Goal: Information Seeking & Learning: Learn about a topic

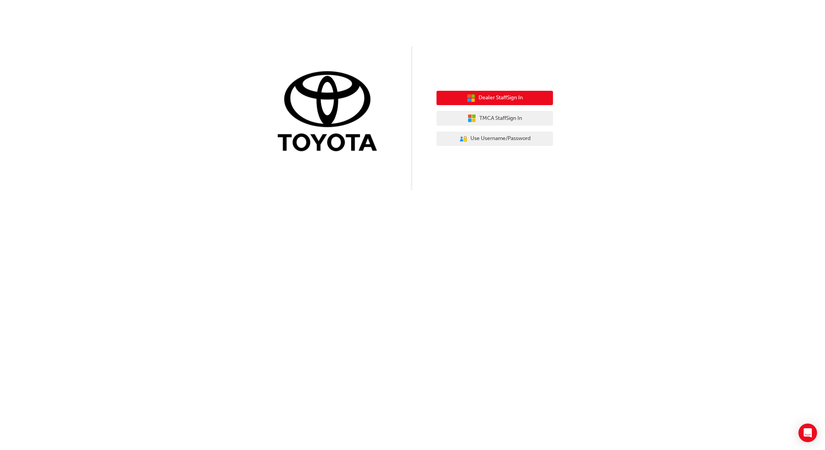
click at [501, 97] on span "Dealer Staff Sign In" at bounding box center [500, 98] width 44 height 9
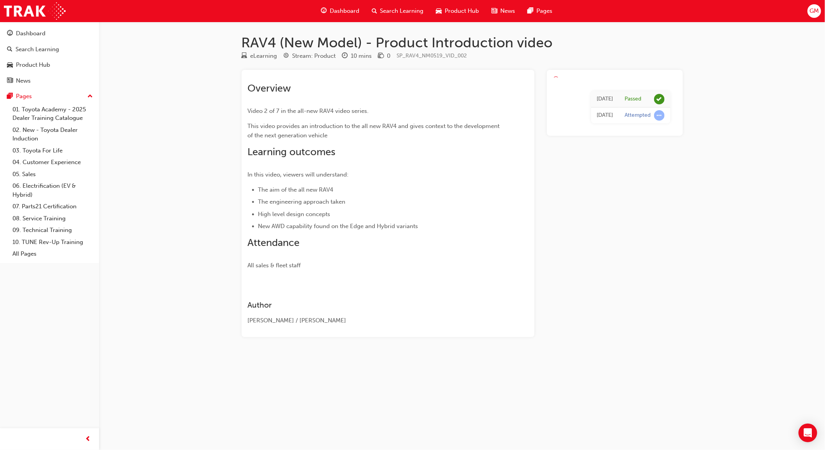
click at [659, 114] on span "learningRecordVerb_ATTEMPT-icon" at bounding box center [659, 115] width 10 height 10
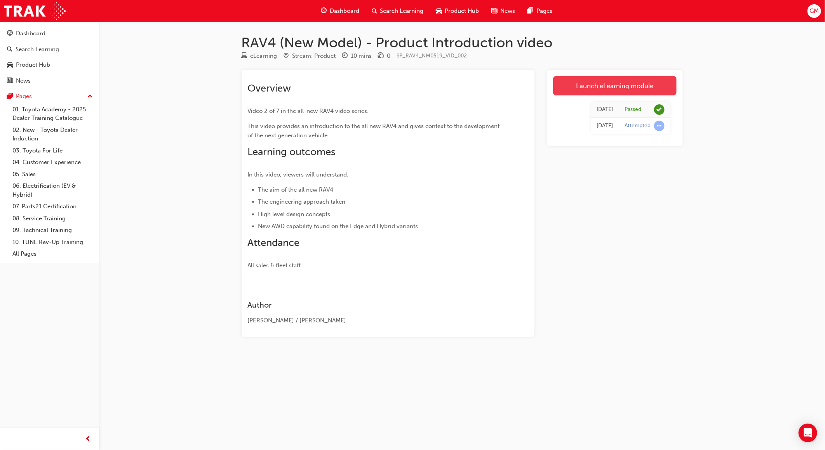
click at [624, 82] on link "Launch eLearning module" at bounding box center [614, 85] width 123 height 19
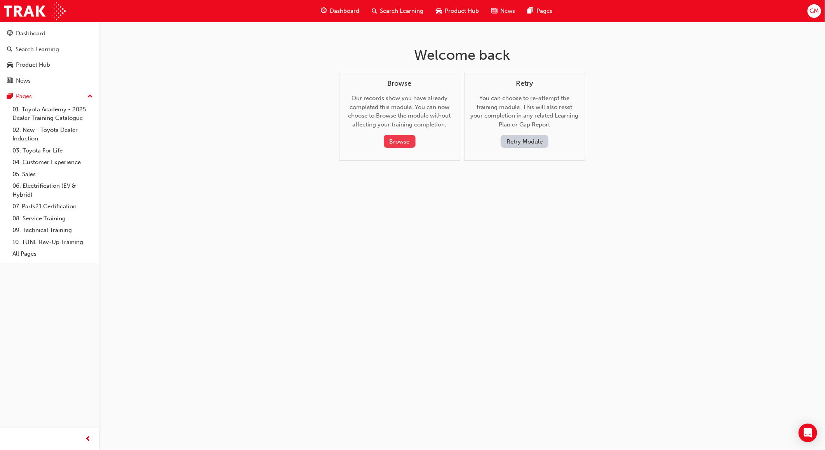
click at [398, 137] on button "Browse" at bounding box center [400, 141] width 32 height 13
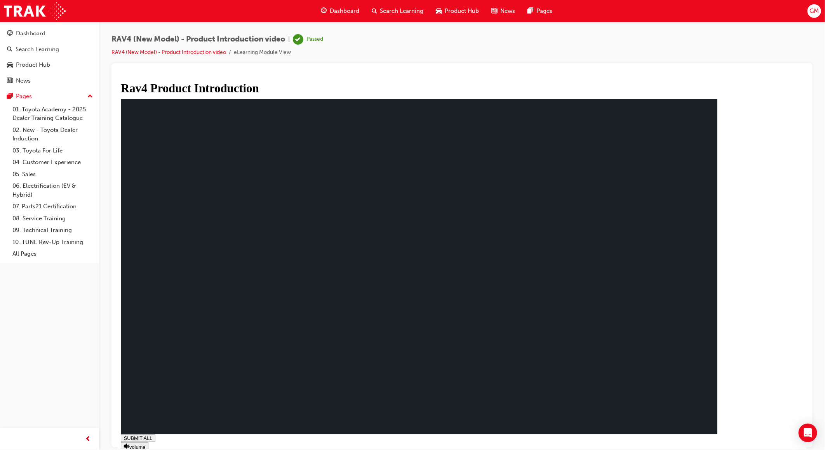
click at [215, 48] on li "RAV4 (New Model) - Product Introduction video" at bounding box center [172, 52] width 122 height 9
click at [215, 52] on link "RAV4 (New Model) - Product Introduction video" at bounding box center [168, 52] width 115 height 7
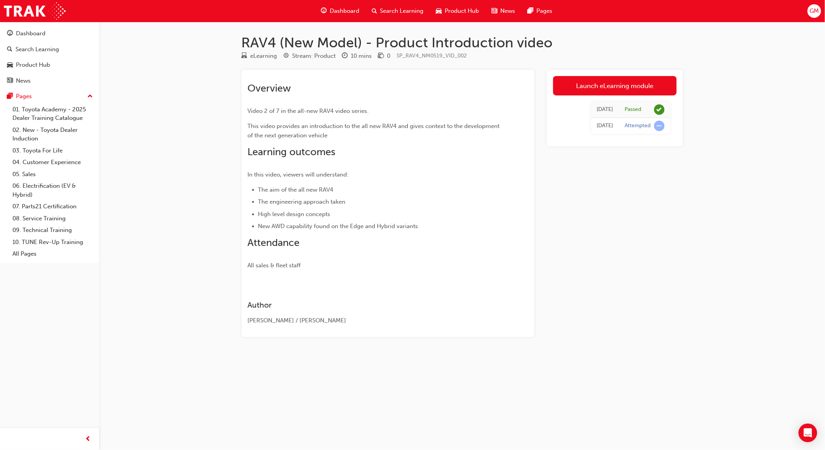
click at [669, 127] on td "Attempted" at bounding box center [644, 126] width 51 height 16
click at [637, 88] on link "Launch eLearning module" at bounding box center [614, 85] width 123 height 19
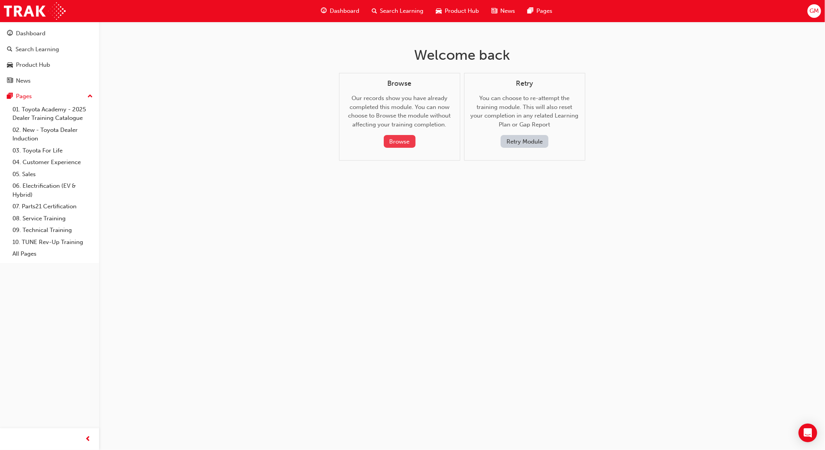
click at [396, 141] on button "Browse" at bounding box center [400, 141] width 32 height 13
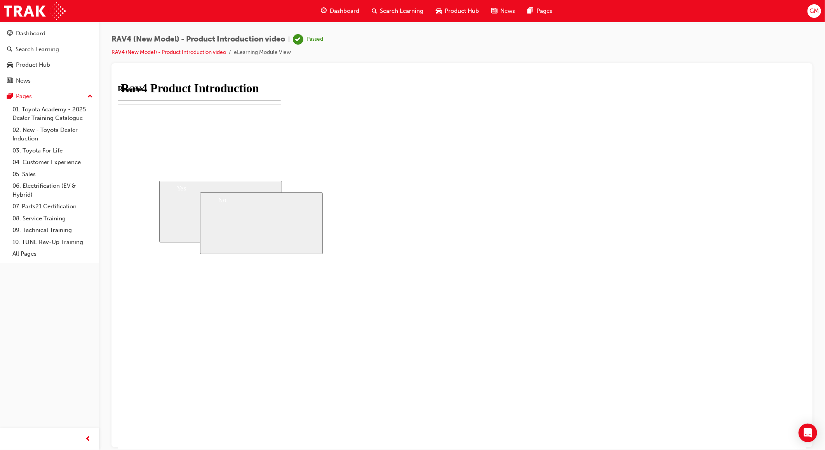
click at [306, 37] on div "Passed" at bounding box center [308, 39] width 30 height 10
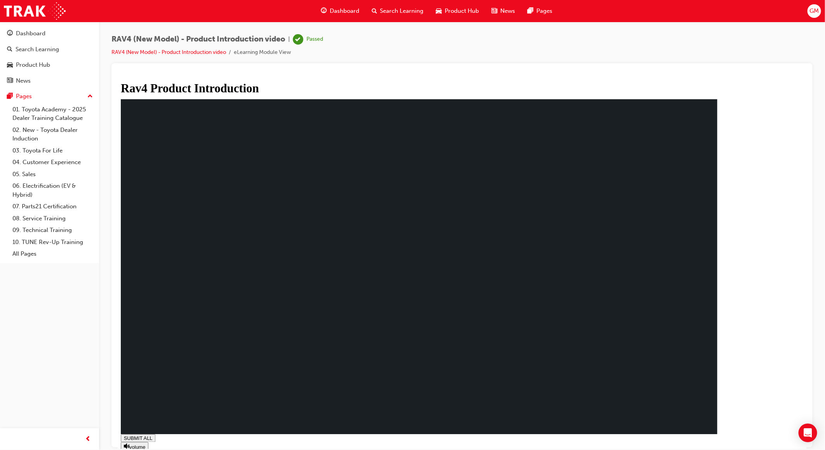
type input "0.001"
click at [724, 438] on div "SUBMIT ALL volume PREV NEXT SUBMIT FINISH" at bounding box center [422, 450] width 604 height 33
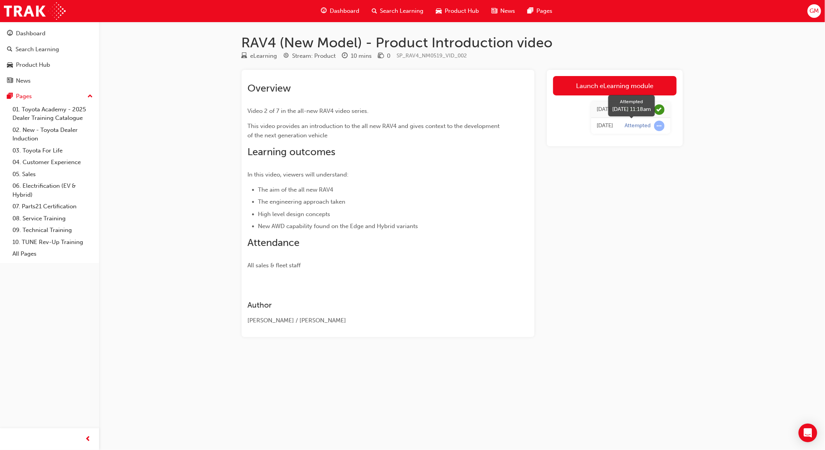
click at [658, 125] on span "learningRecordVerb_ATTEMPT-icon" at bounding box center [659, 126] width 10 height 10
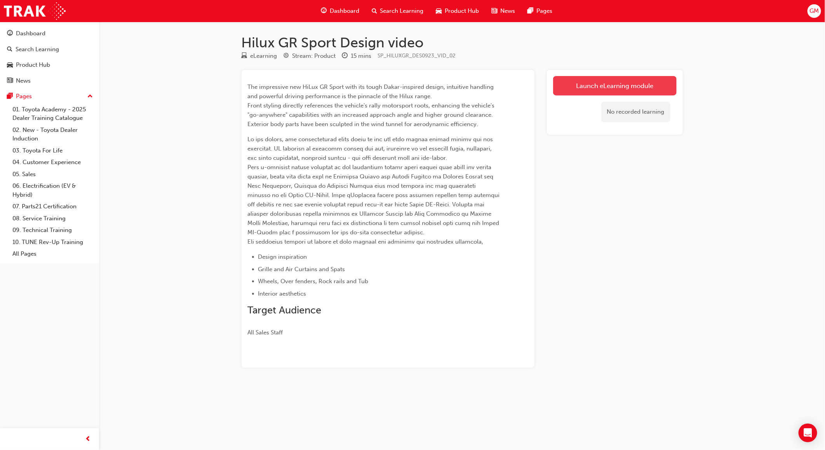
click at [603, 81] on link "Launch eLearning module" at bounding box center [614, 85] width 123 height 19
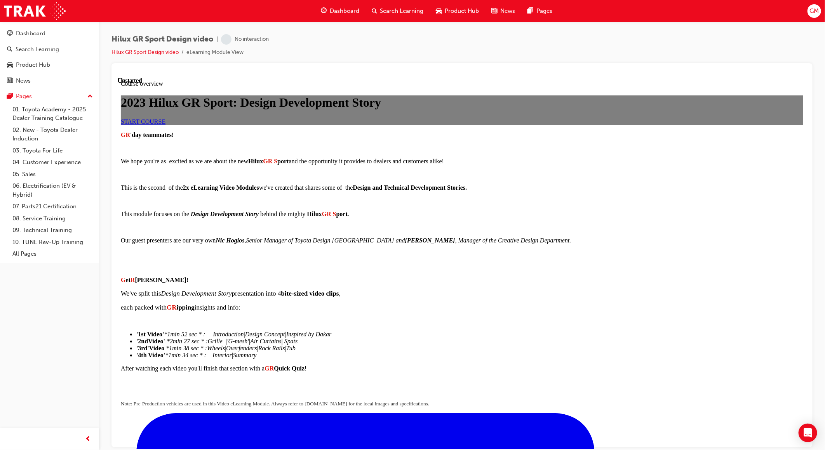
scroll to position [43, 0]
click at [165, 125] on link "START COURSE" at bounding box center [142, 121] width 45 height 7
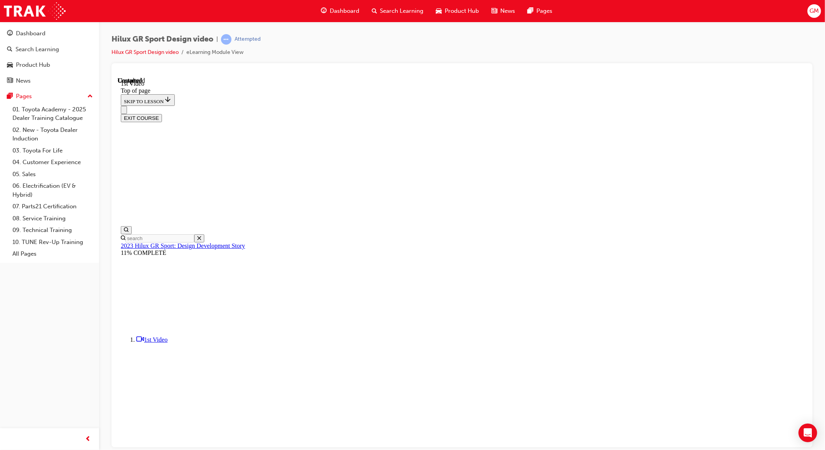
scroll to position [153, 0]
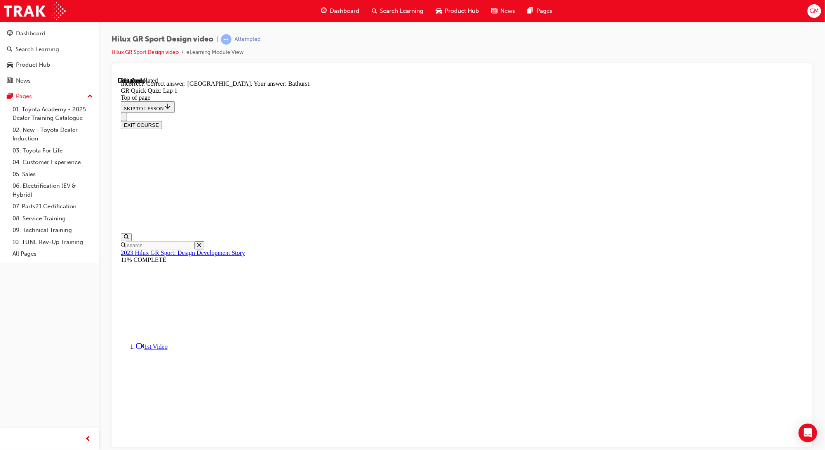
scroll to position [45, 0]
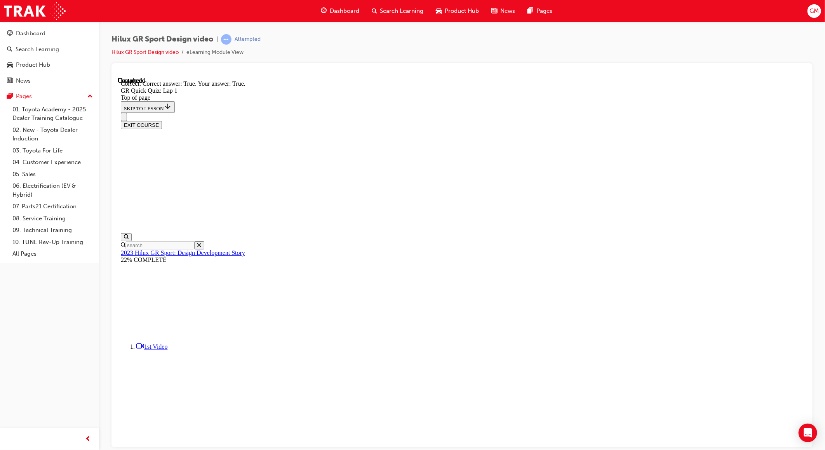
scroll to position [24, 0]
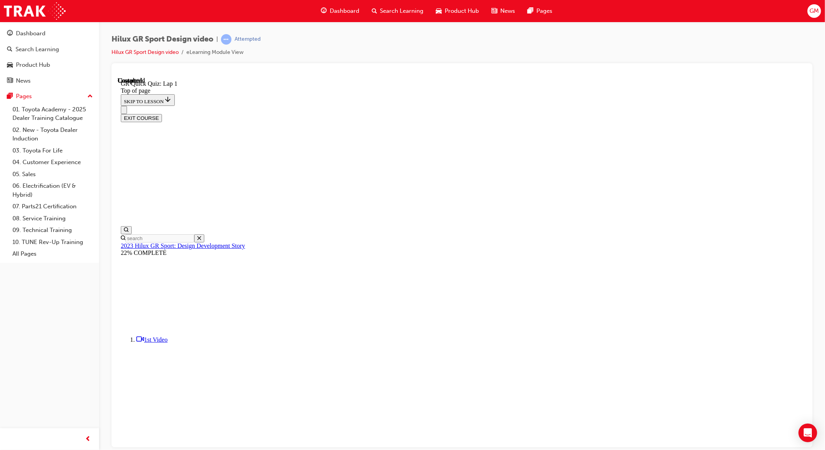
scroll to position [48, 0]
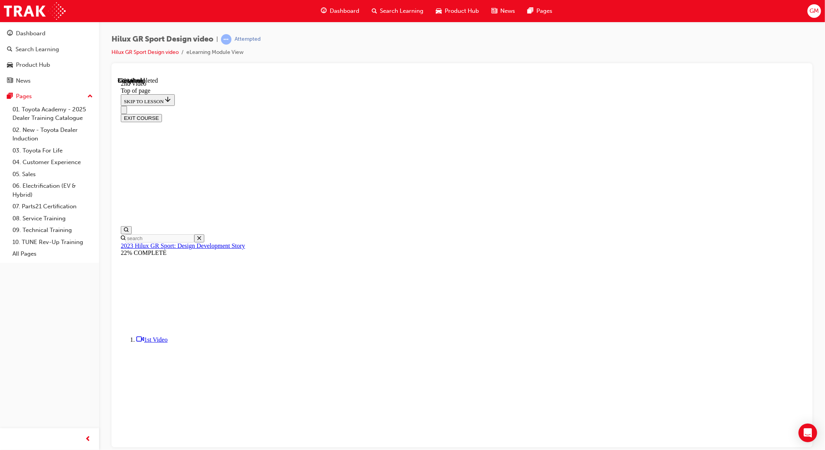
drag, startPoint x: 593, startPoint y: 390, endPoint x: 402, endPoint y: 380, distance: 190.9
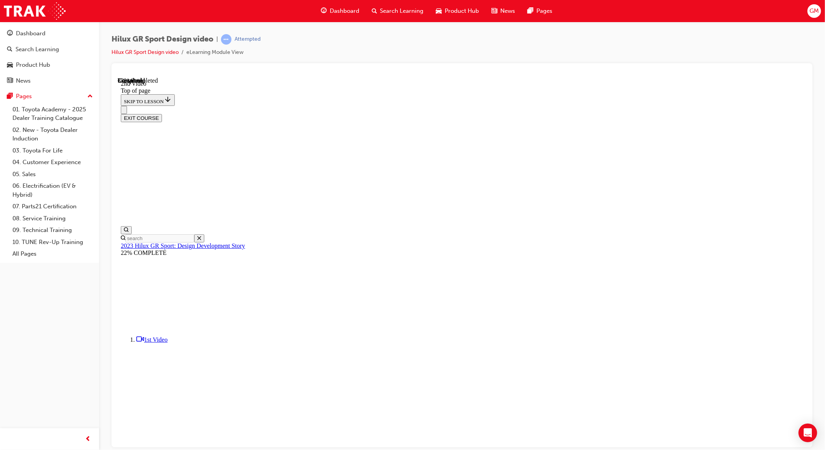
drag, startPoint x: 366, startPoint y: 384, endPoint x: 683, endPoint y: 364, distance: 317.8
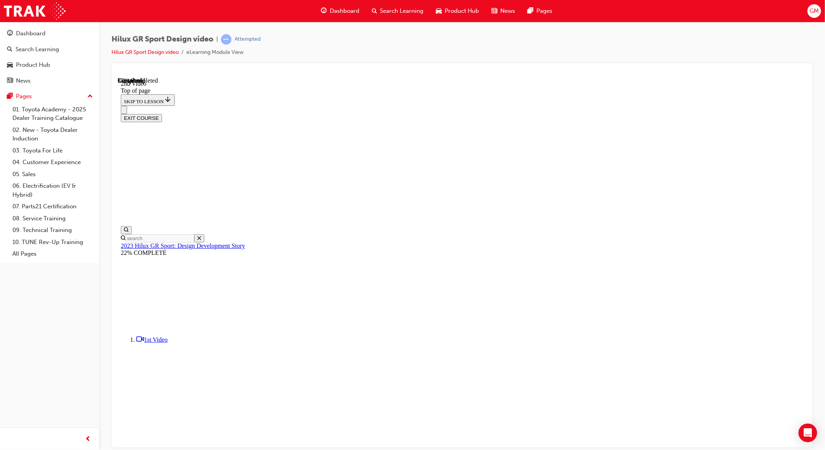
drag, startPoint x: 722, startPoint y: 367, endPoint x: 468, endPoint y: 381, distance: 253.9
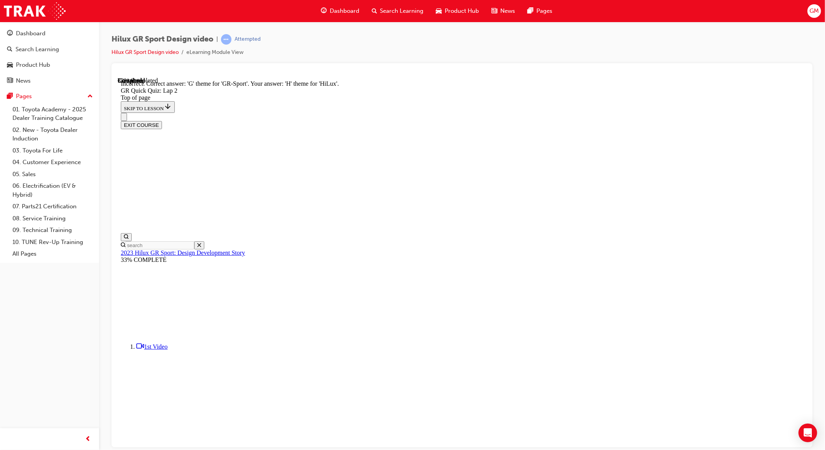
scroll to position [71, 0]
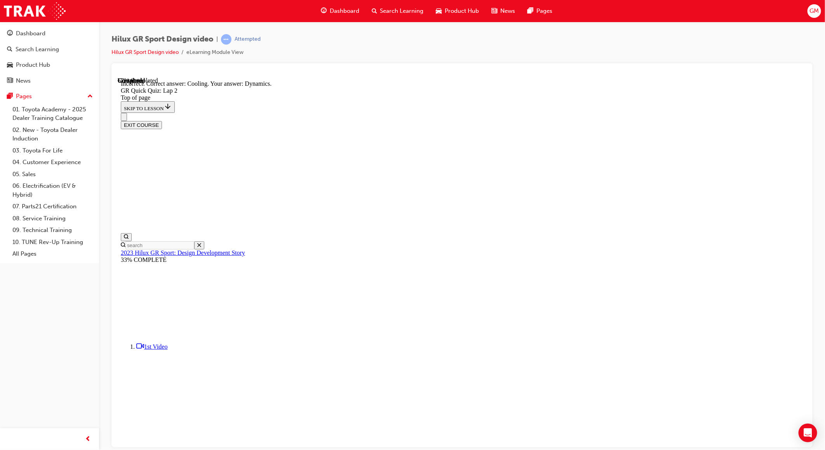
scroll to position [90, 0]
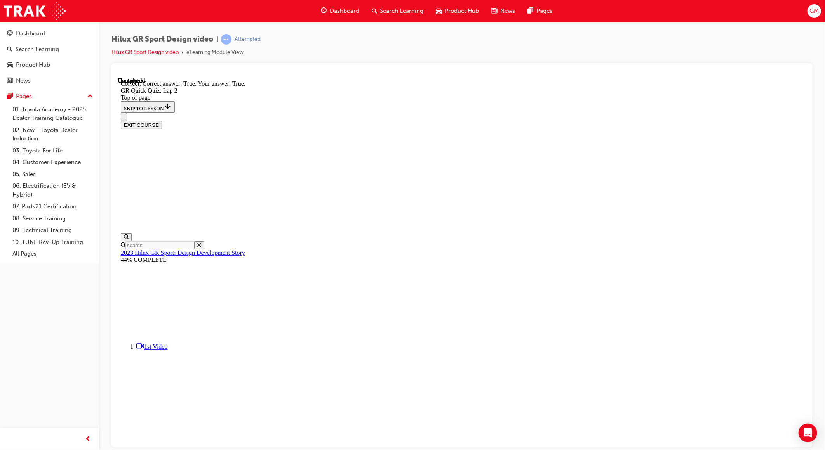
scroll to position [54, 0]
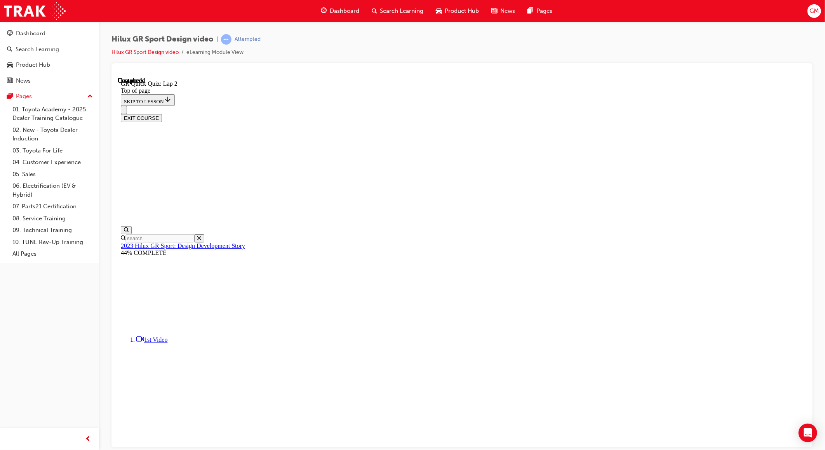
scroll to position [48, 0]
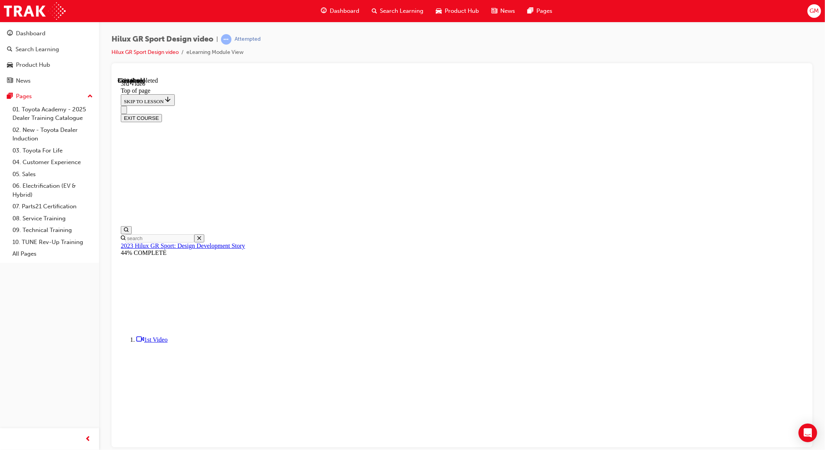
drag, startPoint x: 582, startPoint y: 392, endPoint x: 412, endPoint y: 394, distance: 170.1
drag, startPoint x: 412, startPoint y: 394, endPoint x: 548, endPoint y: 413, distance: 137.2
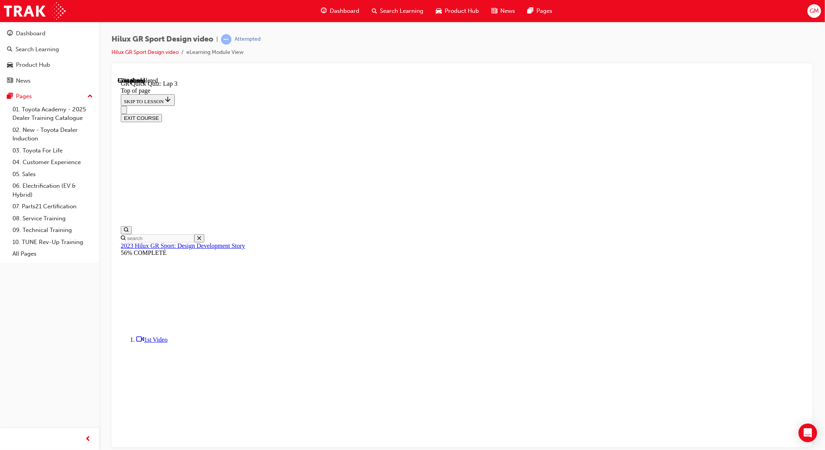
scroll to position [24, 0]
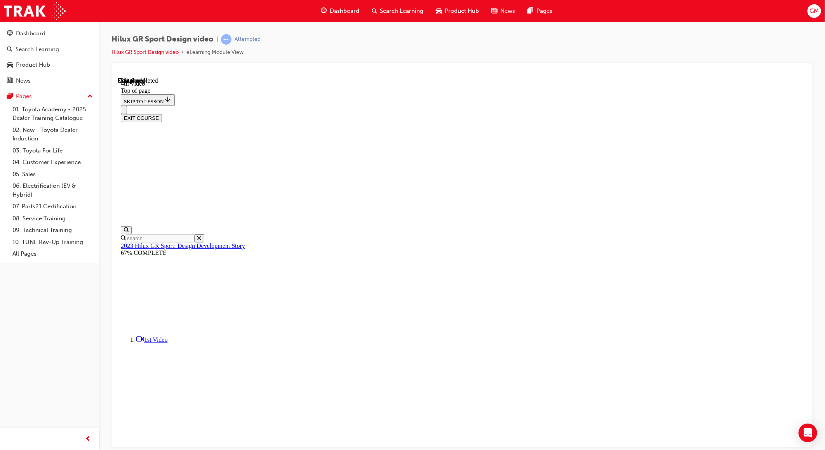
drag, startPoint x: 393, startPoint y: 315, endPoint x: 532, endPoint y: 315, distance: 139.0
drag, startPoint x: 586, startPoint y: 388, endPoint x: 445, endPoint y: 398, distance: 141.3
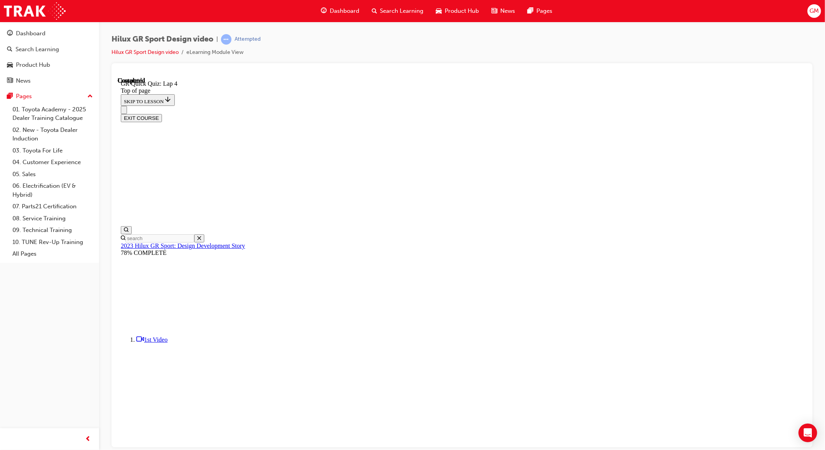
drag, startPoint x: 444, startPoint y: 276, endPoint x: 495, endPoint y: 386, distance: 121.1
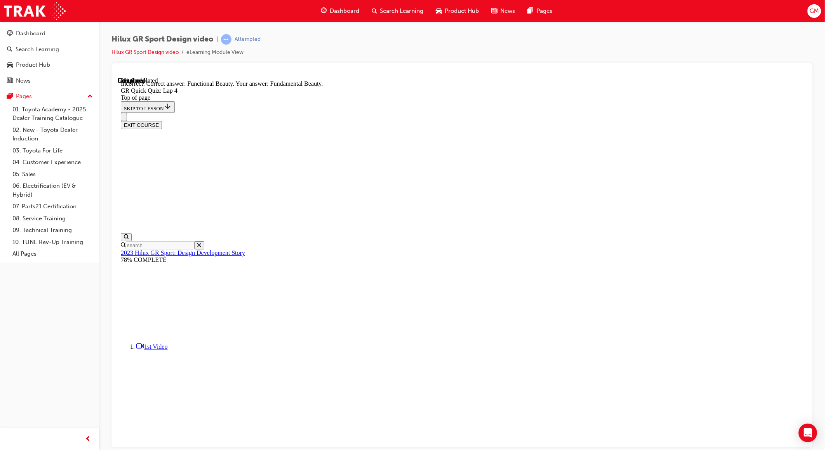
scroll to position [106, 0]
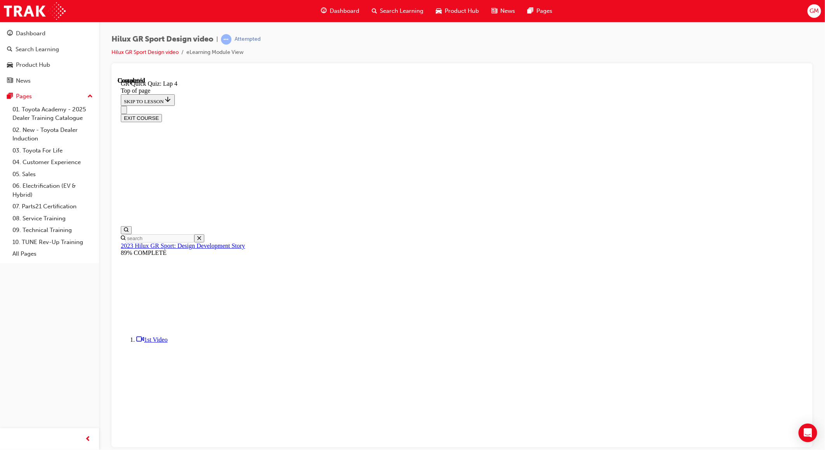
scroll to position [48, 0]
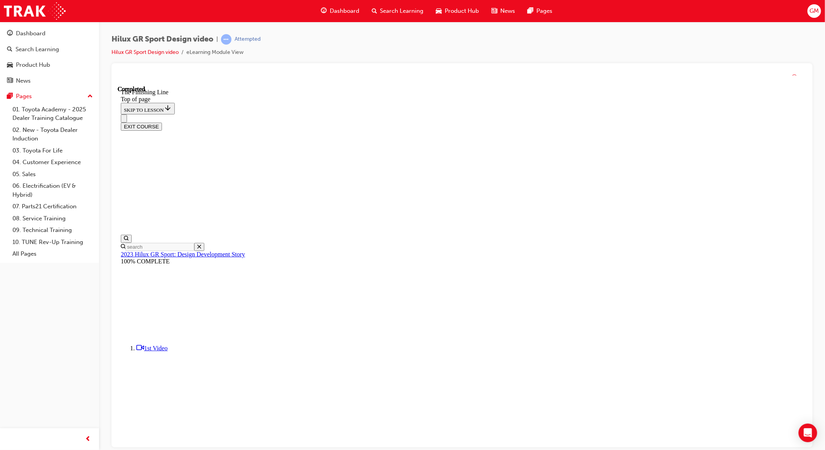
scroll to position [117, 0]
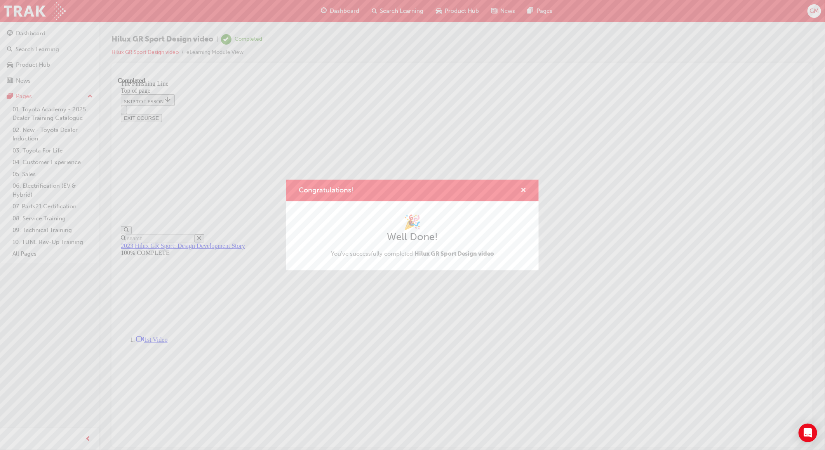
click at [524, 188] on span "cross-icon" at bounding box center [523, 191] width 6 height 7
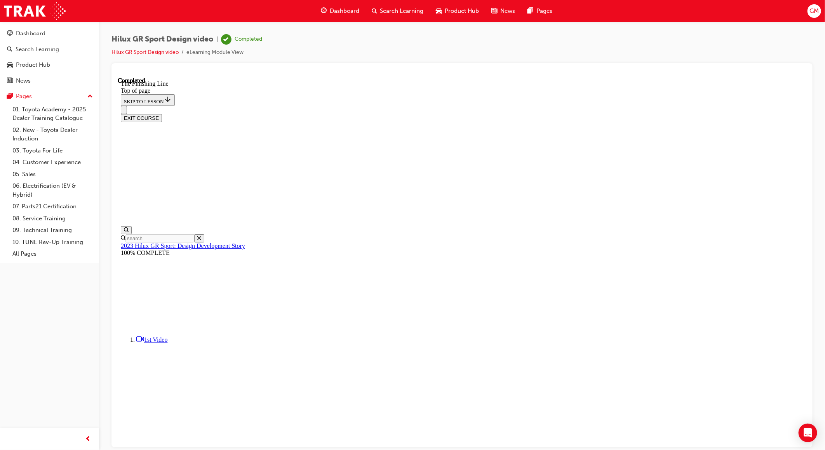
drag, startPoint x: 763, startPoint y: 82, endPoint x: 771, endPoint y: 71, distance: 13.0
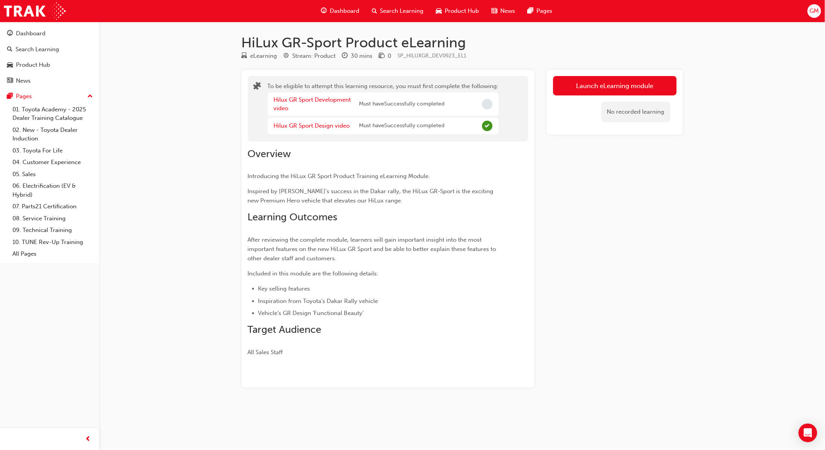
click at [404, 103] on span "Must have Successfully completed" at bounding box center [401, 104] width 85 height 9
click at [336, 100] on link "Hilux GR Sport Development video" at bounding box center [312, 104] width 77 height 16
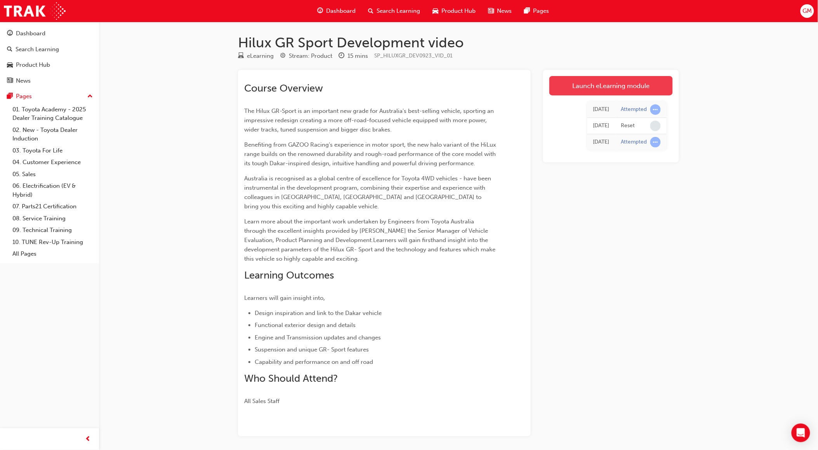
click at [636, 83] on link "Launch eLearning module" at bounding box center [610, 85] width 123 height 19
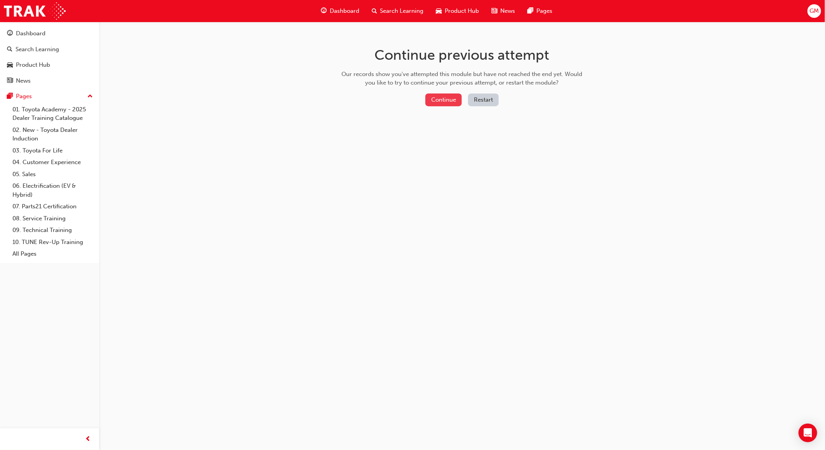
click at [445, 98] on button "Continue" at bounding box center [443, 100] width 36 height 13
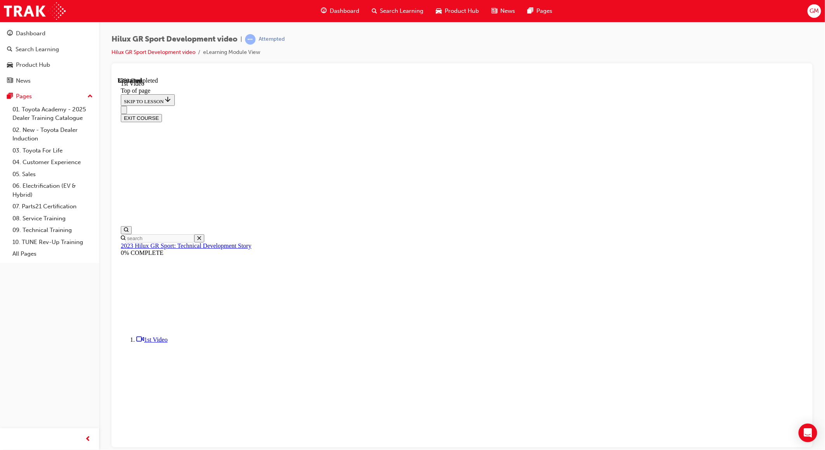
scroll to position [24, 0]
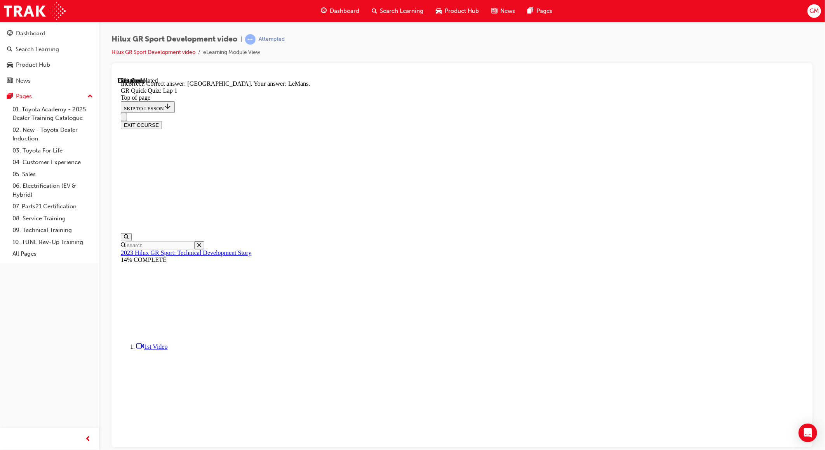
scroll to position [58, 0]
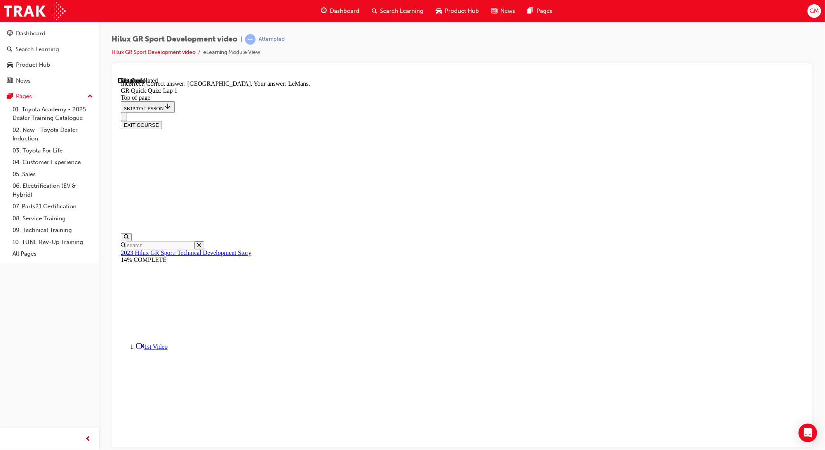
drag, startPoint x: 450, startPoint y: 292, endPoint x: 473, endPoint y: 340, distance: 53.5
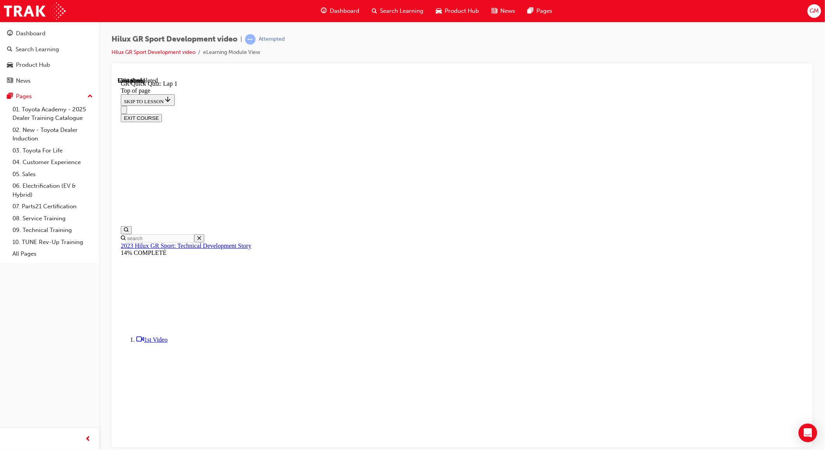
drag, startPoint x: 463, startPoint y: 291, endPoint x: 463, endPoint y: 267, distance: 23.7
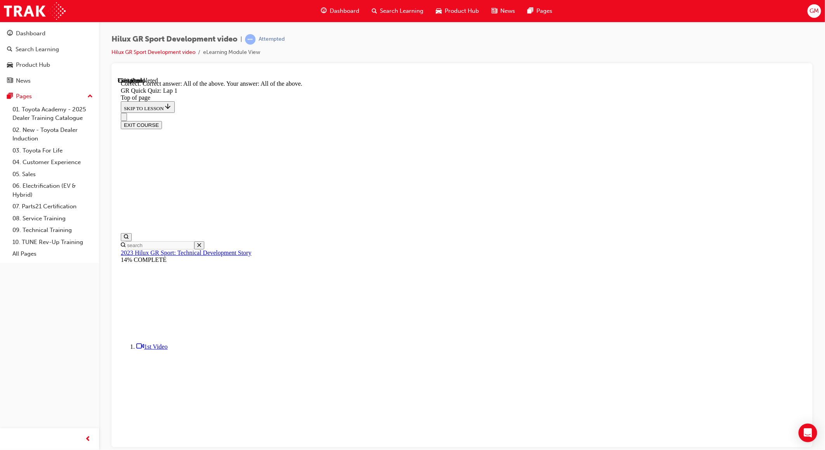
scroll to position [37, 0]
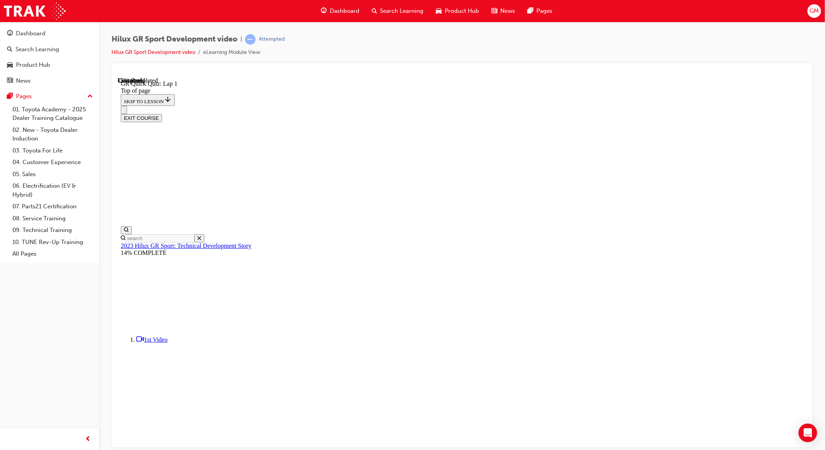
scroll to position [24, 0]
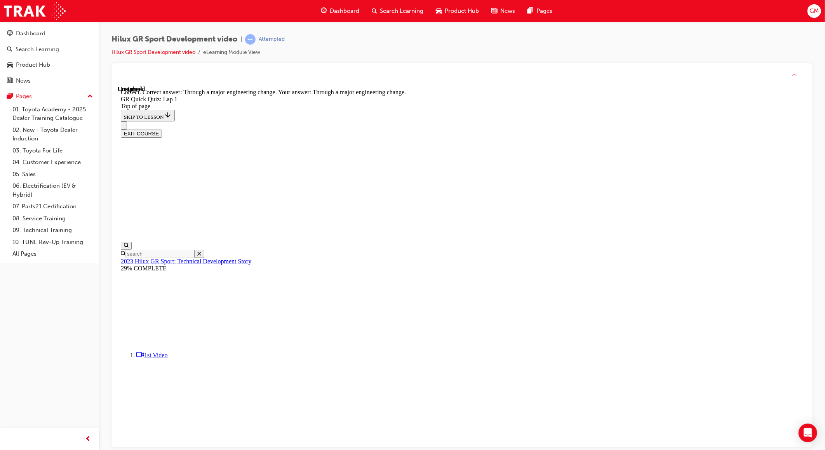
scroll to position [24, 0]
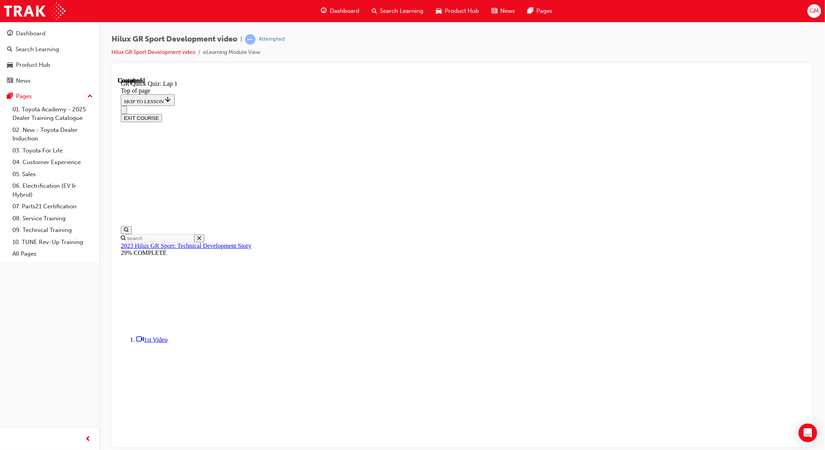
scroll to position [48, 0]
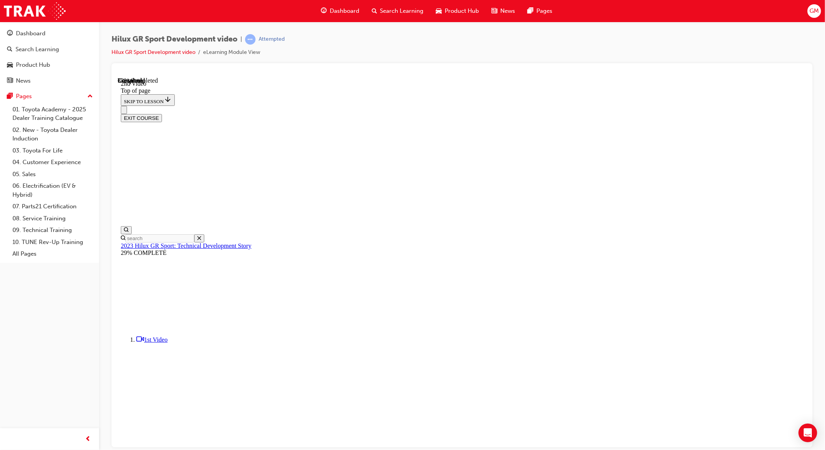
drag, startPoint x: 633, startPoint y: 387, endPoint x: 412, endPoint y: 372, distance: 221.5
drag, startPoint x: 412, startPoint y: 372, endPoint x: 414, endPoint y: 392, distance: 20.3
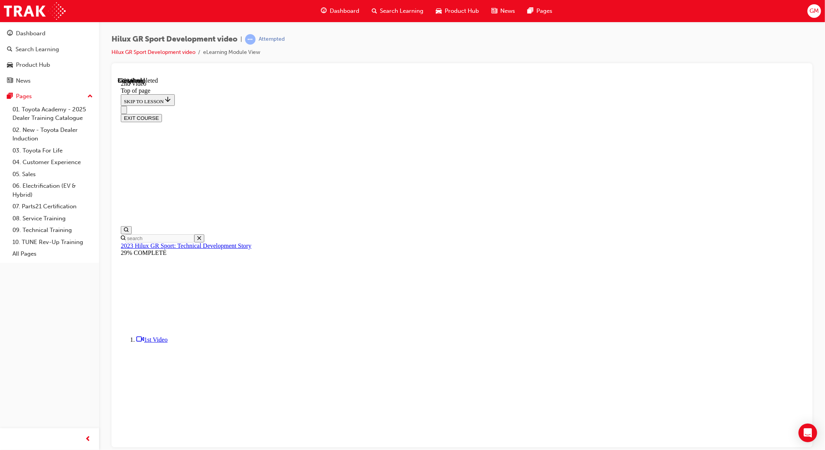
drag, startPoint x: 615, startPoint y: 386, endPoint x: 403, endPoint y: 385, distance: 212.4
drag, startPoint x: 403, startPoint y: 385, endPoint x: 578, endPoint y: 424, distance: 179.7
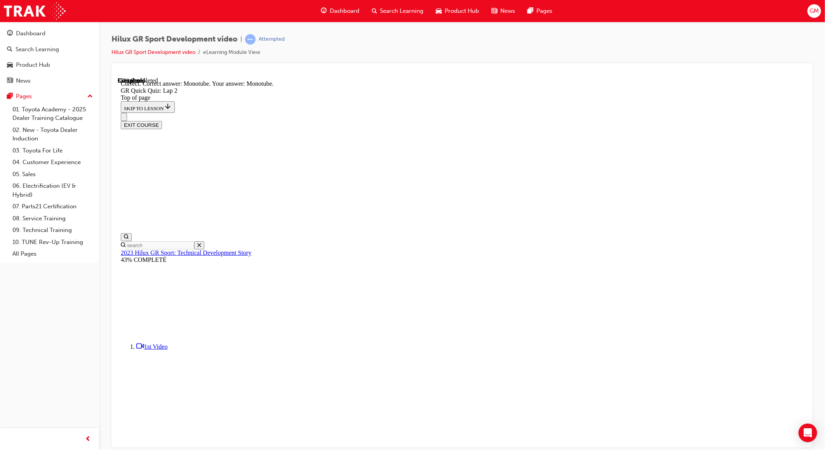
drag, startPoint x: 441, startPoint y: 315, endPoint x: 456, endPoint y: 324, distance: 17.2
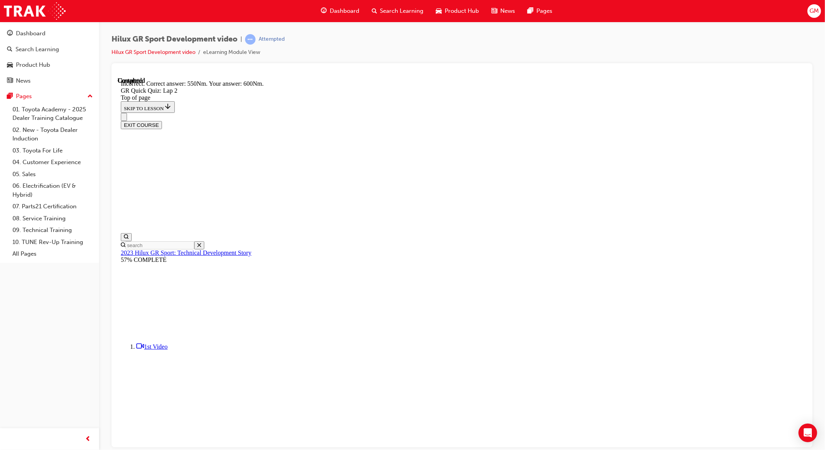
scroll to position [37, 0]
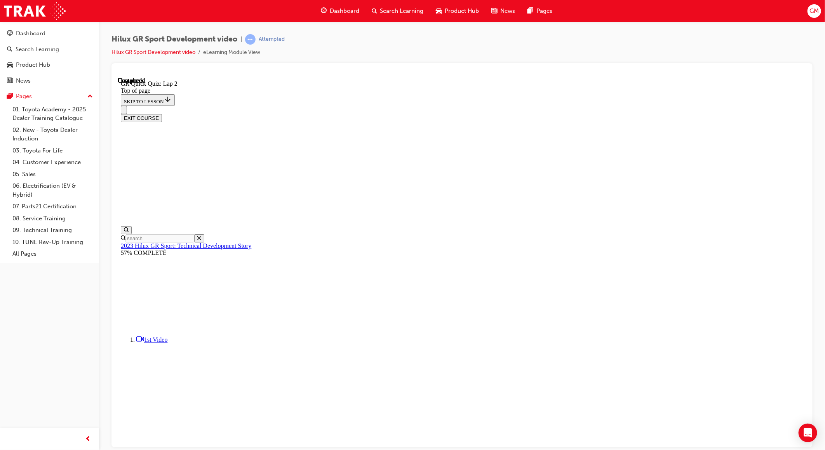
scroll to position [48, 0]
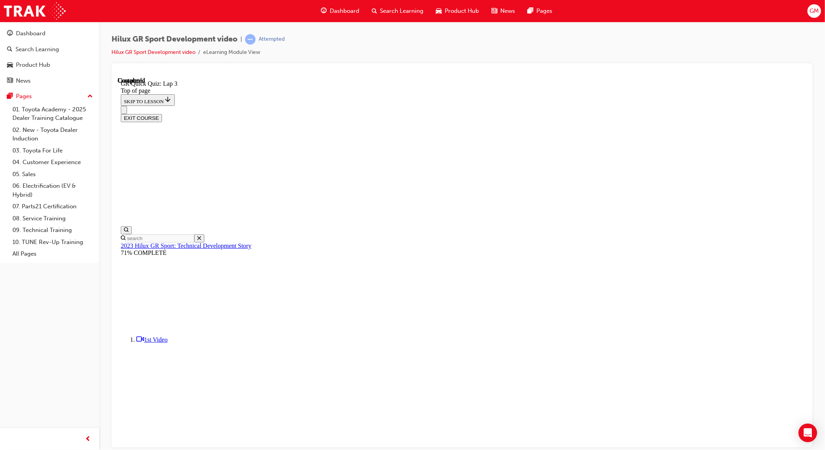
scroll to position [24, 0]
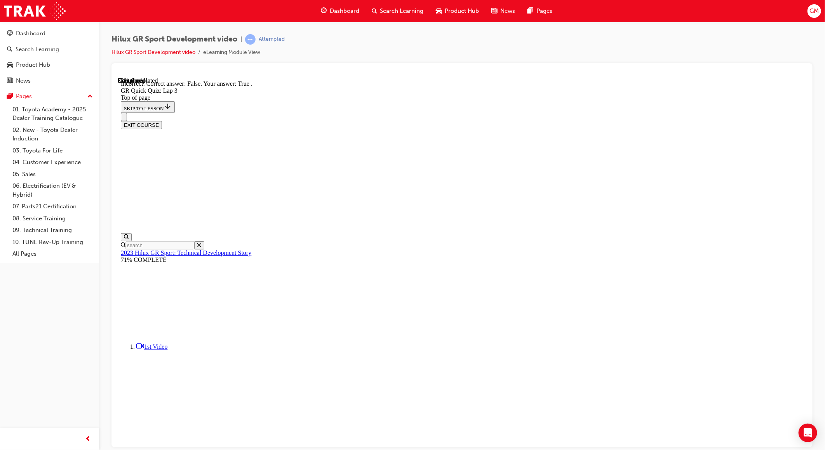
scroll to position [24, 0]
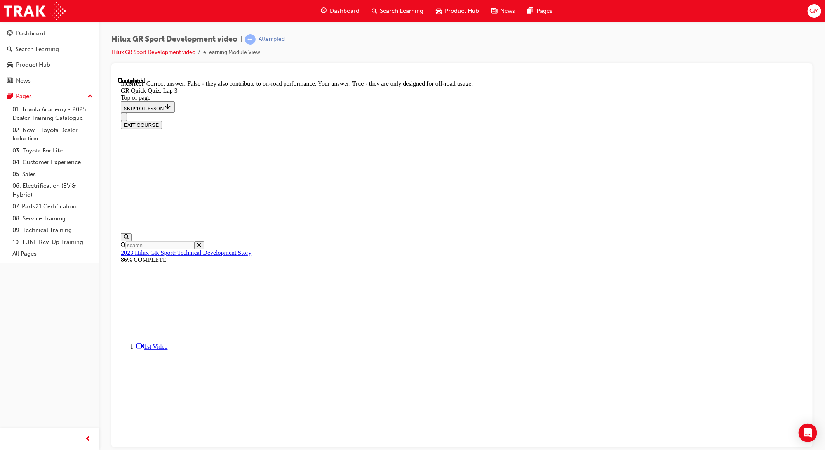
scroll to position [24, 0]
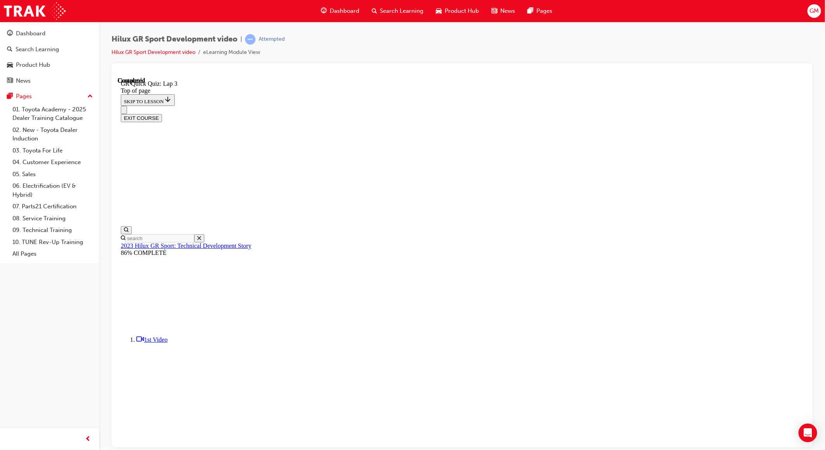
scroll to position [48, 0]
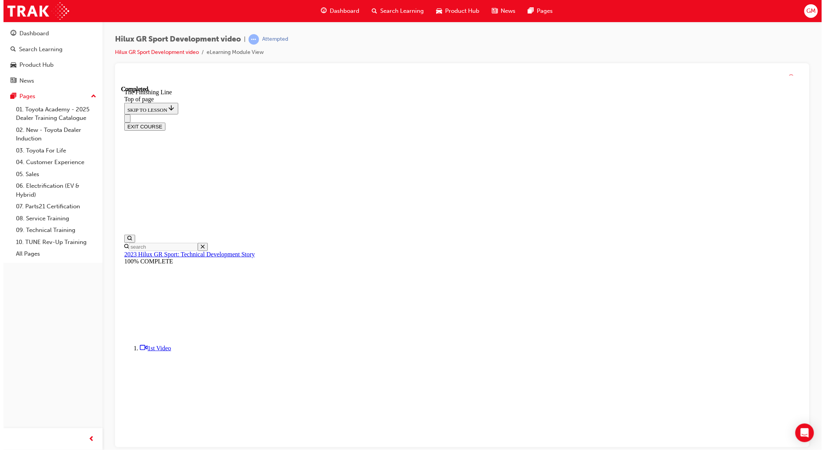
scroll to position [80, 0]
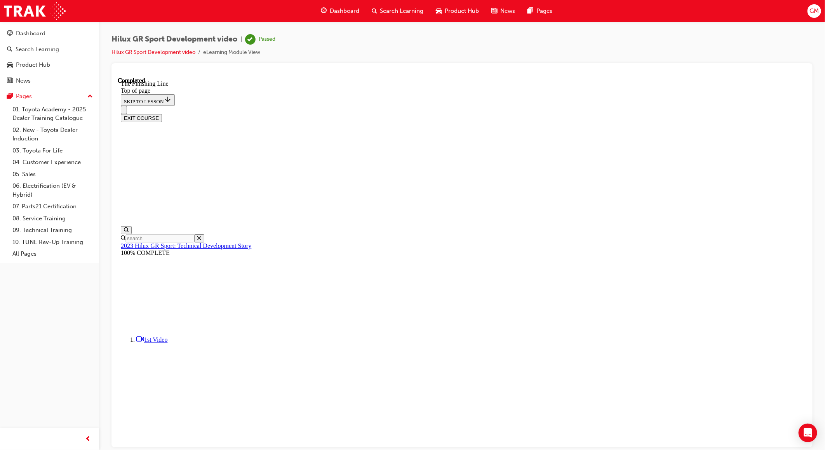
click at [162, 114] on button "EXIT COURSE" at bounding box center [140, 118] width 41 height 8
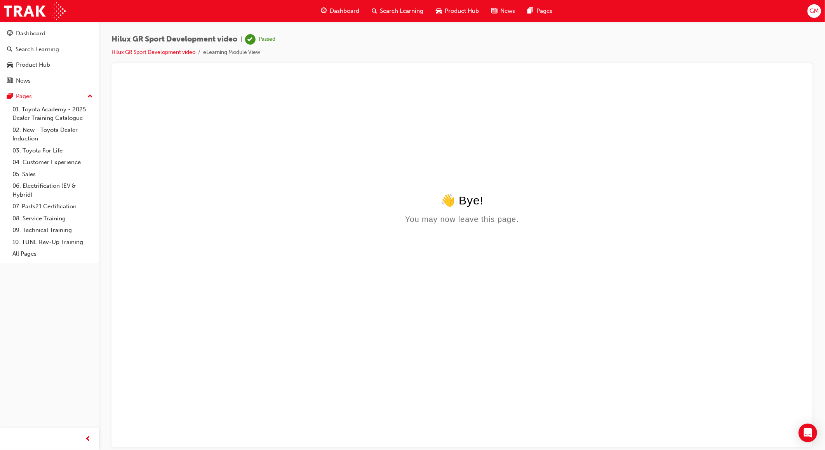
scroll to position [0, 0]
